Goal: Information Seeking & Learning: Understand process/instructions

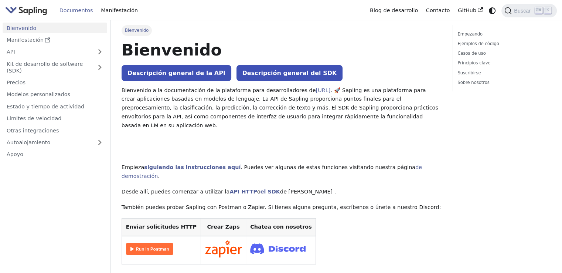
click at [181, 164] on font "siguiendo las instrucciones aquí" at bounding box center [192, 167] width 96 height 6
